Goal: Task Accomplishment & Management: Use online tool/utility

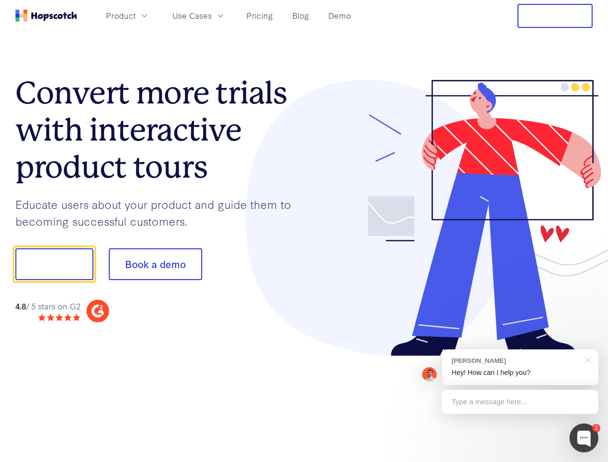
click at [304, 231] on div at bounding box center [448, 218] width 289 height 277
click at [136, 15] on span "Product" at bounding box center [121, 16] width 30 height 12
click at [212, 15] on span "Use Cases" at bounding box center [191, 16] width 39 height 12
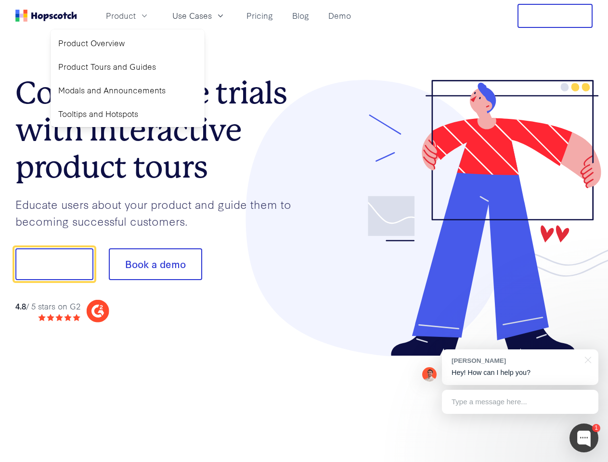
click at [555, 16] on button "Free Trial" at bounding box center [555, 16] width 75 height 24
click at [54, 264] on button "Show me!" at bounding box center [54, 265] width 78 height 32
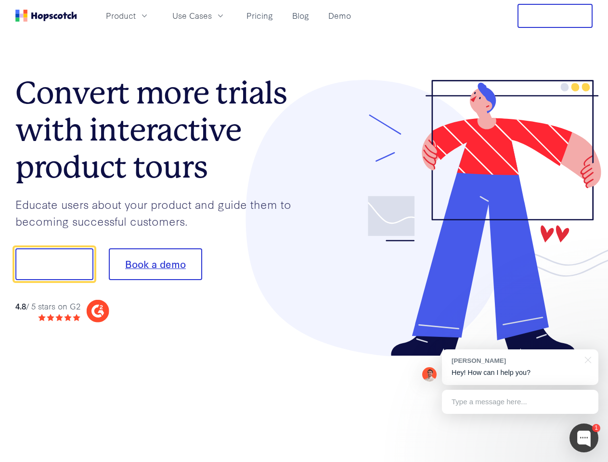
click at [155, 264] on button "Book a demo" at bounding box center [155, 265] width 93 height 32
click at [584, 438] on div at bounding box center [584, 438] width 29 height 29
click at [520, 367] on div "[PERSON_NAME] Hey! How can I help you?" at bounding box center [520, 368] width 157 height 36
click at [587, 359] on div at bounding box center [508, 263] width 181 height 321
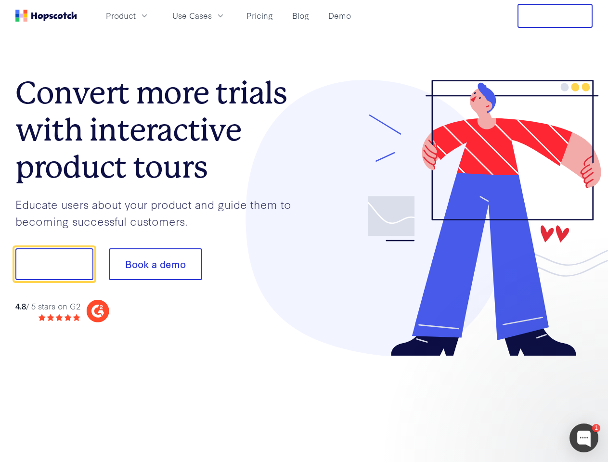
click at [520, 402] on div at bounding box center [508, 328] width 181 height 192
